Goal: Task Accomplishment & Management: Manage account settings

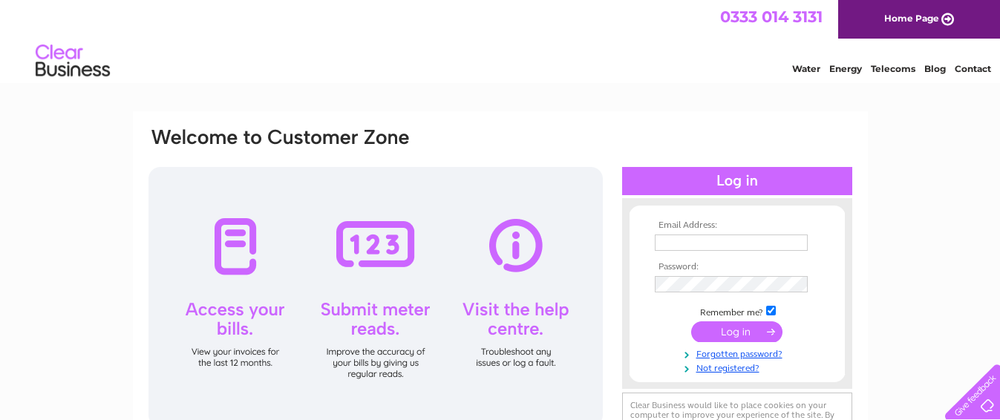
type input "[EMAIL_ADDRESS][PERSON_NAME][DOMAIN_NAME]"
click at [231, 245] on div at bounding box center [376, 297] width 455 height 260
click at [242, 242] on div at bounding box center [376, 297] width 455 height 260
click at [700, 178] on div at bounding box center [737, 181] width 230 height 28
click at [726, 325] on input "submit" at bounding box center [736, 332] width 91 height 21
